Goal: Task Accomplishment & Management: Complete application form

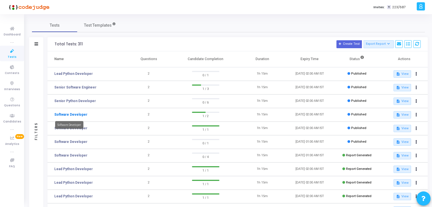
click at [63, 114] on link "Software Developer" at bounding box center [70, 114] width 33 height 5
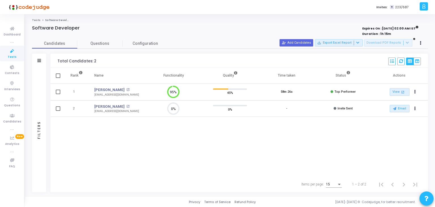
scroll to position [2, 2]
click at [113, 43] on span "Questions" at bounding box center [99, 43] width 45 height 6
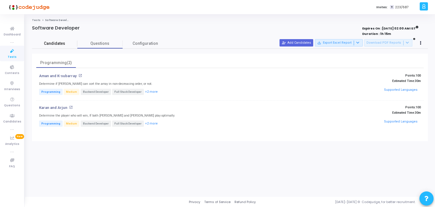
click at [63, 41] on span "Candidates" at bounding box center [54, 43] width 45 height 6
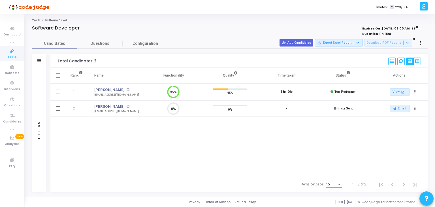
click at [5, 55] on link "Tests" at bounding box center [12, 54] width 24 height 16
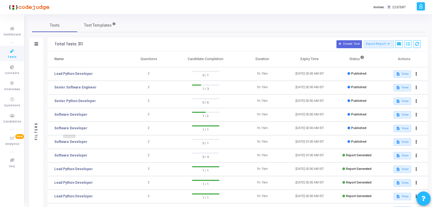
click at [80, 143] on mat-tooltip-component "Software Developer" at bounding box center [69, 138] width 36 height 16
click at [76, 125] on link "Software Developer" at bounding box center [70, 127] width 33 height 5
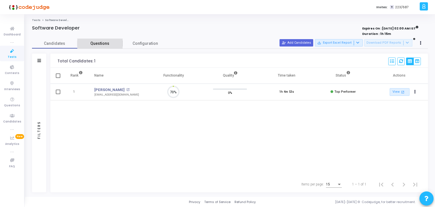
click at [99, 48] on link "Questions" at bounding box center [99, 43] width 45 height 10
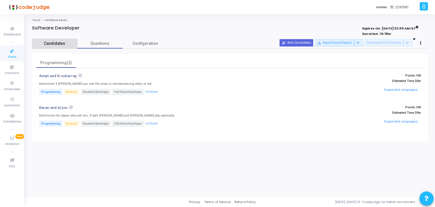
click at [61, 43] on span "Candidates" at bounding box center [54, 43] width 45 height 6
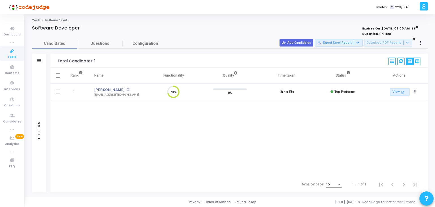
click at [16, 51] on icon at bounding box center [12, 51] width 12 height 7
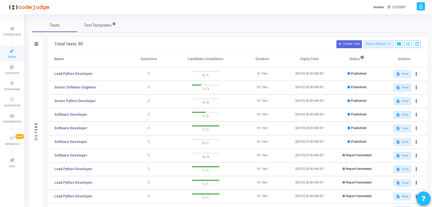
click at [88, 104] on td "Senior Python Developer" at bounding box center [87, 101] width 78 height 14
click at [82, 101] on link "Senior Python Developer" at bounding box center [75, 100] width 42 height 5
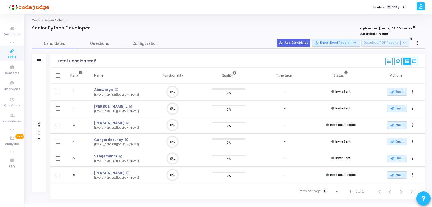
click at [19, 50] on link "Tests" at bounding box center [12, 54] width 24 height 16
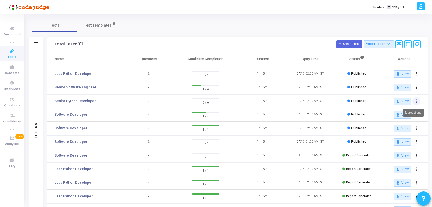
click at [418, 100] on button at bounding box center [417, 101] width 8 height 8
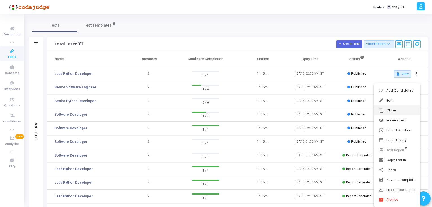
click at [398, 111] on button "content_copy Clone" at bounding box center [397, 110] width 46 height 10
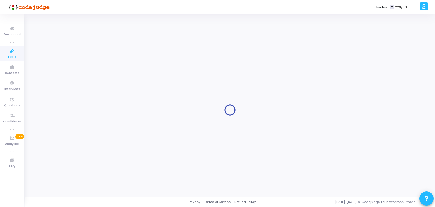
type input "Senior Python Developer"
radio input "true"
type input "[DATE] 2:00 AM"
type input "1"
type input "15"
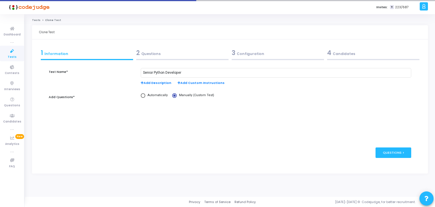
click at [284, 53] on div "3 Configuration" at bounding box center [277, 52] width 92 height 9
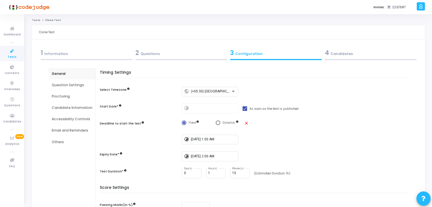
click at [103, 54] on div "1 Information" at bounding box center [87, 52] width 92 height 9
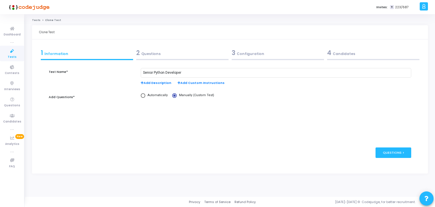
click at [138, 56] on span "2" at bounding box center [138, 52] width 4 height 9
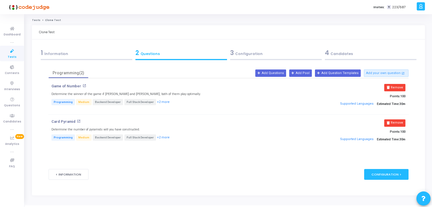
click at [117, 56] on div "1 Information" at bounding box center [87, 52] width 92 height 9
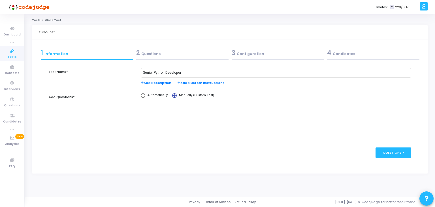
click at [158, 52] on div "2 Questions" at bounding box center [182, 52] width 92 height 9
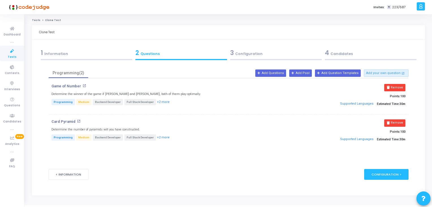
click at [263, 51] on div "3 Configuration" at bounding box center [276, 52] width 92 height 9
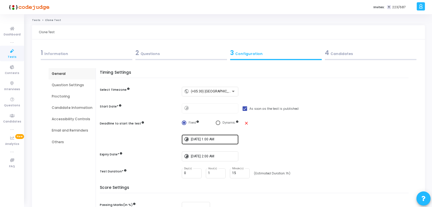
click at [215, 141] on div "[DATE] 1:00 AM" at bounding box center [213, 139] width 45 height 10
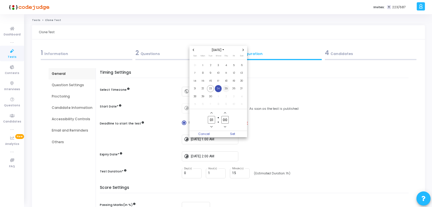
click at [224, 90] on span "25" at bounding box center [226, 88] width 7 height 7
click at [232, 134] on span "Set" at bounding box center [232, 134] width 29 height 6
type input "[DATE] 1:00 AM"
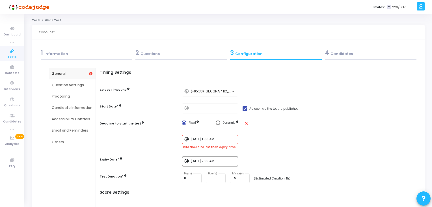
click at [222, 158] on div "[DATE] 2:00 AM" at bounding box center [213, 160] width 45 height 10
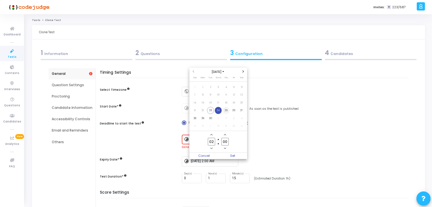
click at [226, 109] on span "25" at bounding box center [226, 110] width 7 height 7
click at [233, 158] on span "Set" at bounding box center [232, 156] width 29 height 6
type input "[DATE] 2:00 AM"
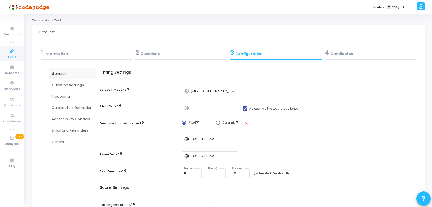
click at [260, 141] on div "timelapse [DATE] 1:00 AM" at bounding box center [297, 139] width 230 height 10
click at [353, 56] on div "4 Candidates" at bounding box center [371, 52] width 92 height 9
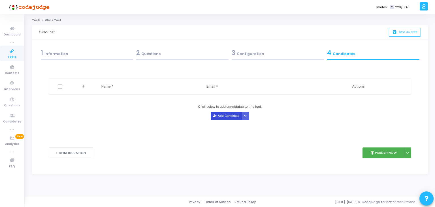
click at [236, 112] on button "Add Candidate" at bounding box center [226, 116] width 31 height 8
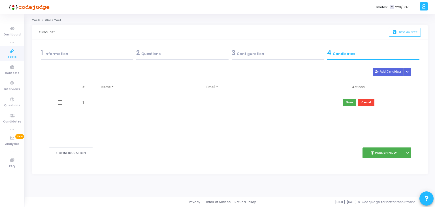
click at [151, 102] on input "text" at bounding box center [133, 102] width 65 height 9
paste input "[PERSON_NAME]"
type input "[PERSON_NAME]"
click at [219, 110] on div "Delete Add Candidate Upload Candidate List # Name * Email * Actions 1 [PERSON_N…" at bounding box center [230, 103] width 362 height 71
click at [226, 101] on input "text" at bounding box center [238, 102] width 65 height 9
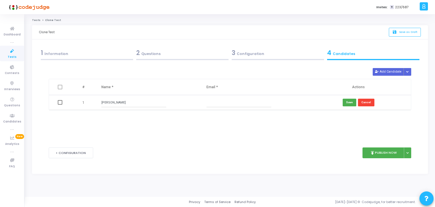
paste input "[EMAIL_ADDRESS][DOMAIN_NAME]"
type input "[EMAIL_ADDRESS][DOMAIN_NAME]"
click at [351, 102] on button "Save" at bounding box center [349, 102] width 14 height 8
click at [392, 70] on button "Add Candidate" at bounding box center [387, 72] width 31 height 8
click at [160, 119] on input "text" at bounding box center [133, 117] width 65 height 9
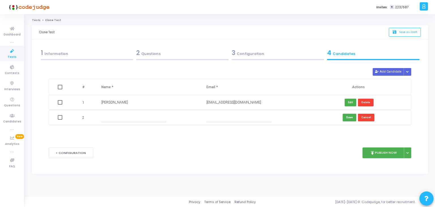
paste input "Saqib"
type input "Saqib"
click at [237, 119] on input "text" at bounding box center [238, 117] width 65 height 9
paste input "[EMAIL_ADDRESS][DOMAIN_NAME]"
type input "[EMAIL_ADDRESS][DOMAIN_NAME]"
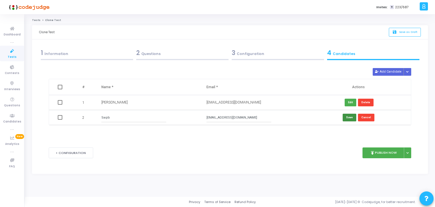
click at [349, 115] on button "Save" at bounding box center [349, 117] width 14 height 8
click at [390, 72] on button "Add Candidate" at bounding box center [387, 72] width 31 height 8
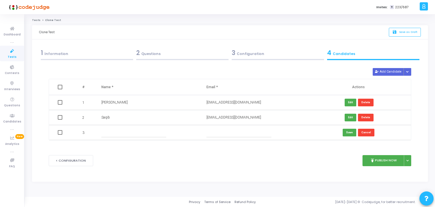
click at [143, 130] on input "text" at bounding box center [133, 132] width 65 height 9
paste input "[PERSON_NAME]"
type input "[PERSON_NAME]"
click at [241, 132] on input "text" at bounding box center [238, 132] width 65 height 9
paste input "[EMAIL_ADDRESS][DOMAIN_NAME]"
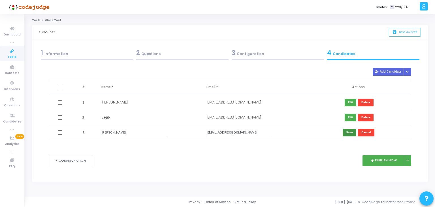
type input "[EMAIL_ADDRESS][DOMAIN_NAME]"
click at [347, 133] on button "Save" at bounding box center [349, 132] width 14 height 8
drag, startPoint x: 381, startPoint y: 69, endPoint x: 140, endPoint y: 137, distance: 249.6
click at [380, 69] on button "Add Candidate" at bounding box center [387, 72] width 31 height 8
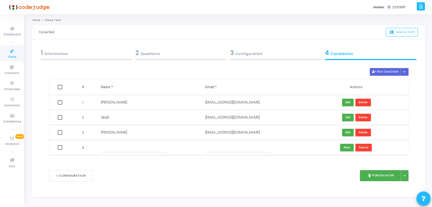
click at [107, 144] on input "text" at bounding box center [133, 147] width 64 height 9
paste input "[PERSON_NAME]"
type input "[PERSON_NAME]"
click at [244, 144] on input "text" at bounding box center [237, 147] width 64 height 9
paste input "[EMAIL_ADDRESS][DOMAIN_NAME]"
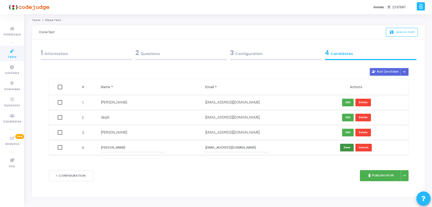
type input "[EMAIL_ADDRESS][DOMAIN_NAME]"
click at [349, 147] on button "Save" at bounding box center [347, 147] width 14 height 8
click at [117, 48] on div "1 Information" at bounding box center [87, 52] width 92 height 9
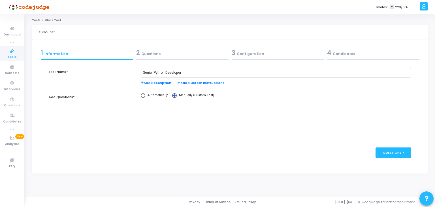
click at [161, 50] on div "2 Questions" at bounding box center [182, 52] width 92 height 9
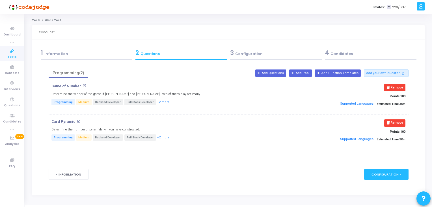
click at [102, 50] on div "1 Information" at bounding box center [87, 52] width 92 height 9
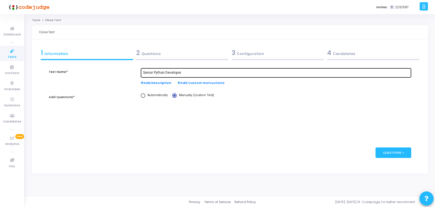
click at [153, 70] on div "Senior Python Developer" at bounding box center [276, 72] width 266 height 10
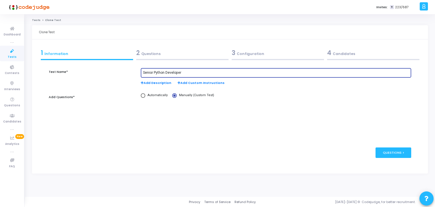
drag, startPoint x: 154, startPoint y: 73, endPoint x: 142, endPoint y: 75, distance: 12.0
click at [142, 75] on div "Senior Python Developer" at bounding box center [276, 72] width 270 height 10
type input "Python Developer"
click at [163, 56] on div "2 Questions" at bounding box center [182, 52] width 92 height 9
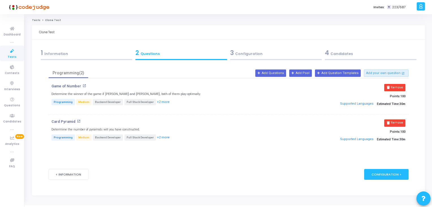
click at [259, 54] on div "3 Configuration" at bounding box center [276, 52] width 92 height 9
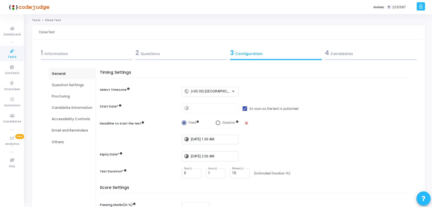
click at [331, 51] on div "4 Candidates" at bounding box center [371, 52] width 92 height 9
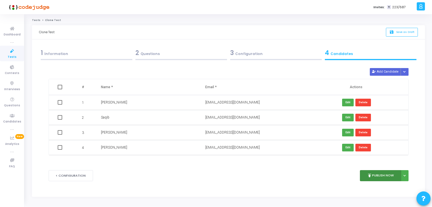
click at [373, 178] on button "publish Publish Now" at bounding box center [381, 175] width 42 height 11
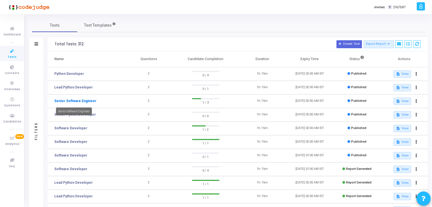
click at [68, 100] on link "Senior Software Engineer" at bounding box center [75, 100] width 42 height 5
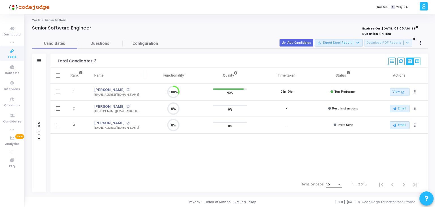
scroll to position [2, 2]
click at [12, 52] on icon at bounding box center [12, 51] width 12 height 7
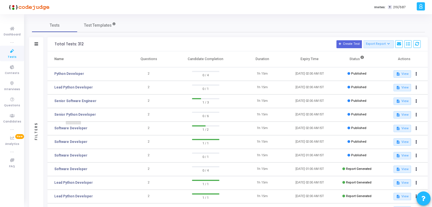
click at [75, 127] on div "Senior Python Developer" at bounding box center [73, 125] width 35 height 8
click at [136, 129] on td "2" at bounding box center [148, 128] width 47 height 14
click at [79, 126] on link "Software Developer" at bounding box center [70, 127] width 33 height 5
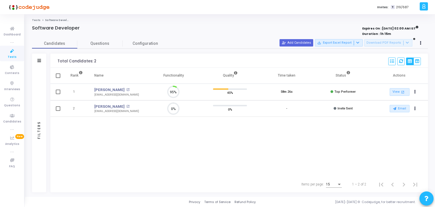
scroll to position [12, 14]
drag, startPoint x: 93, startPoint y: 88, endPoint x: 124, endPoint y: 88, distance: 32.0
click at [124, 88] on td "[PERSON_NAME] open_in_new [EMAIL_ADDRESS][DOMAIN_NAME]" at bounding box center [117, 91] width 57 height 17
copy div "[PERSON_NAME] open_in_new"
